Goal: Task Accomplishment & Management: Complete application form

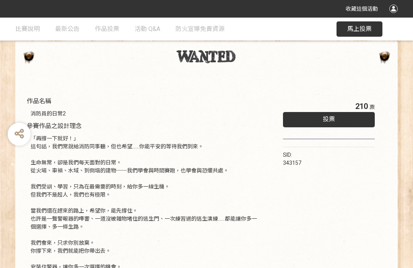
scroll to position [40, 0]
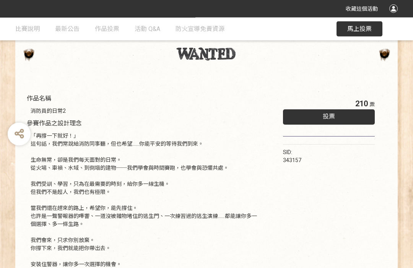
click at [329, 117] on span "投票" at bounding box center [329, 116] width 12 height 7
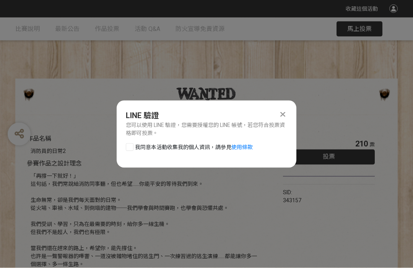
scroll to position [0, 0]
click at [132, 147] on div at bounding box center [130, 147] width 8 height 8
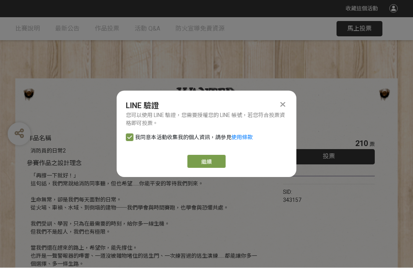
checkbox input "true"
click at [211, 157] on link "繼續" at bounding box center [206, 161] width 38 height 13
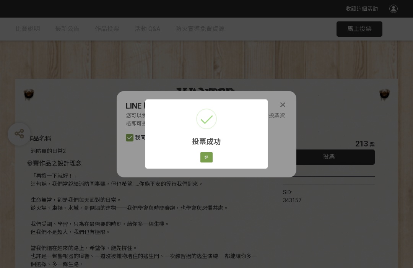
click at [207, 160] on button "好" at bounding box center [206, 157] width 12 height 11
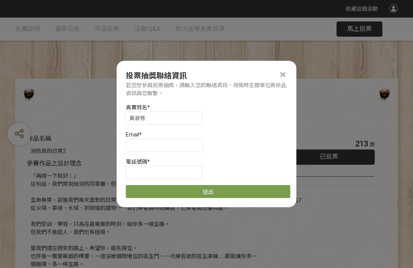
click at [253, 151] on div "Email *" at bounding box center [208, 141] width 164 height 21
click at [134, 171] on input at bounding box center [164, 172] width 76 height 13
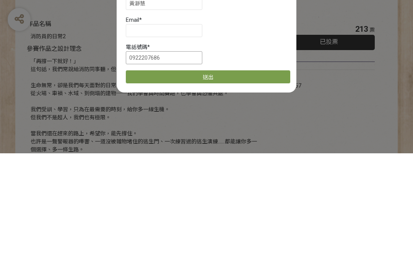
type input "0922207686"
click at [211, 185] on button "送出" at bounding box center [208, 191] width 164 height 13
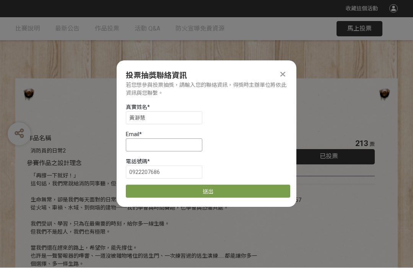
click at [134, 146] on input at bounding box center [164, 145] width 76 height 13
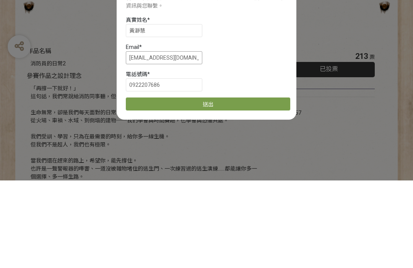
type input "[EMAIL_ADDRESS][DOMAIN_NAME]"
click at [208, 185] on button "送出" at bounding box center [208, 191] width 164 height 13
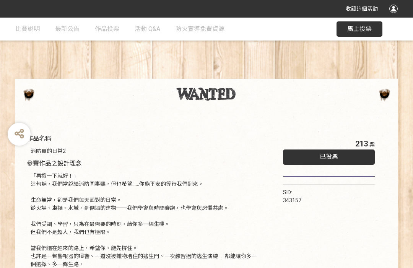
scroll to position [13, 0]
